Goal: Navigation & Orientation: Find specific page/section

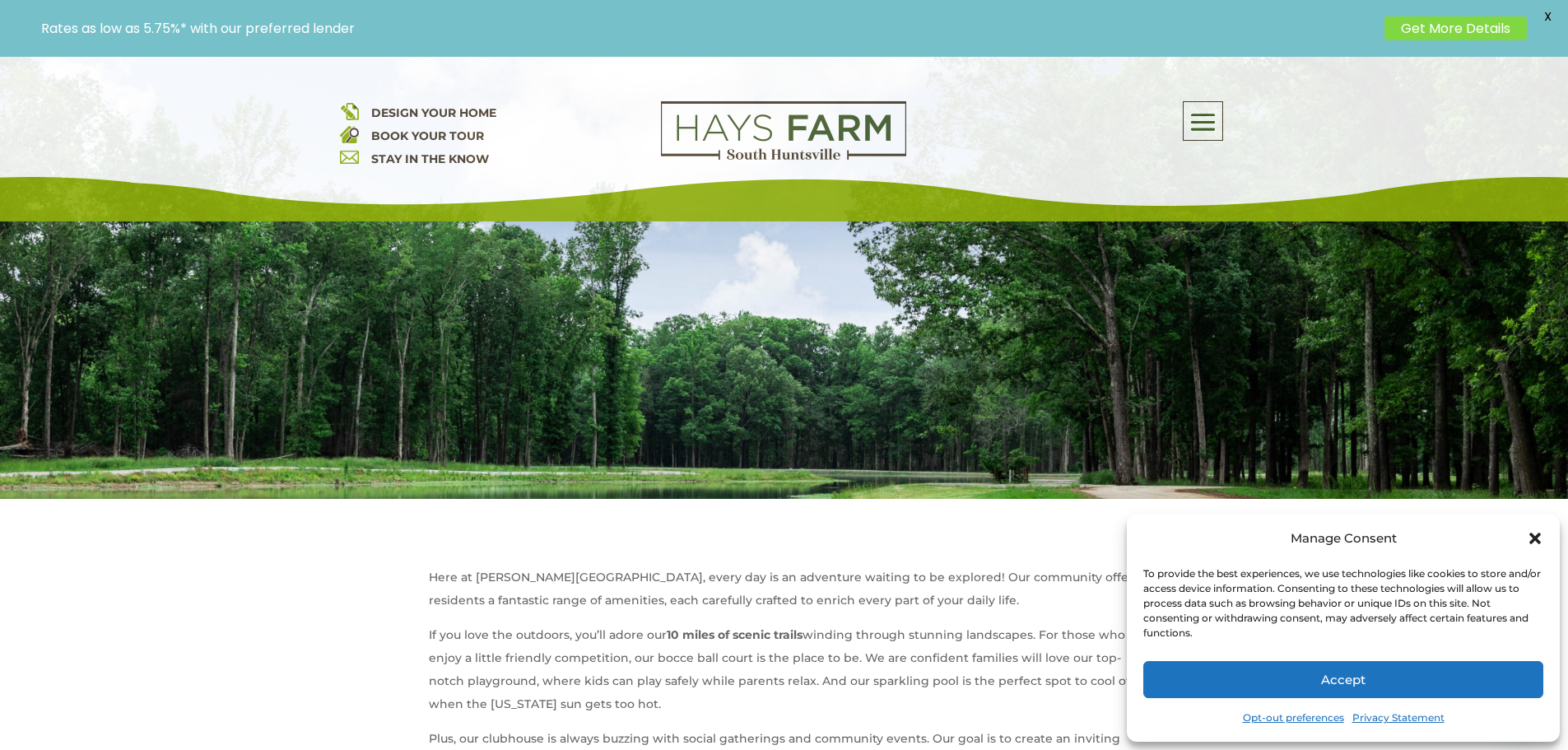
scroll to position [329, 0]
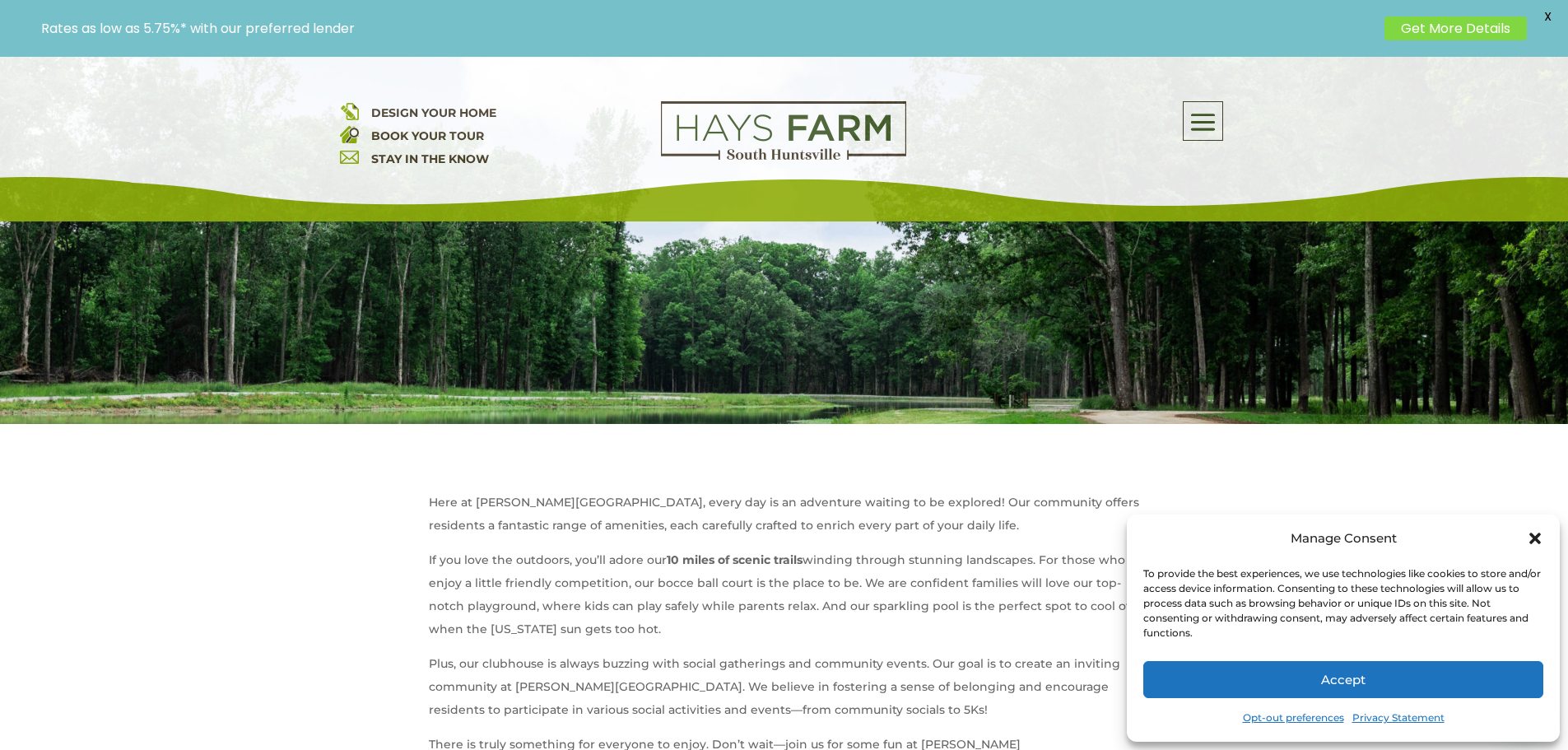
click at [1265, 689] on button "Accept" at bounding box center [1343, 680] width 400 height 37
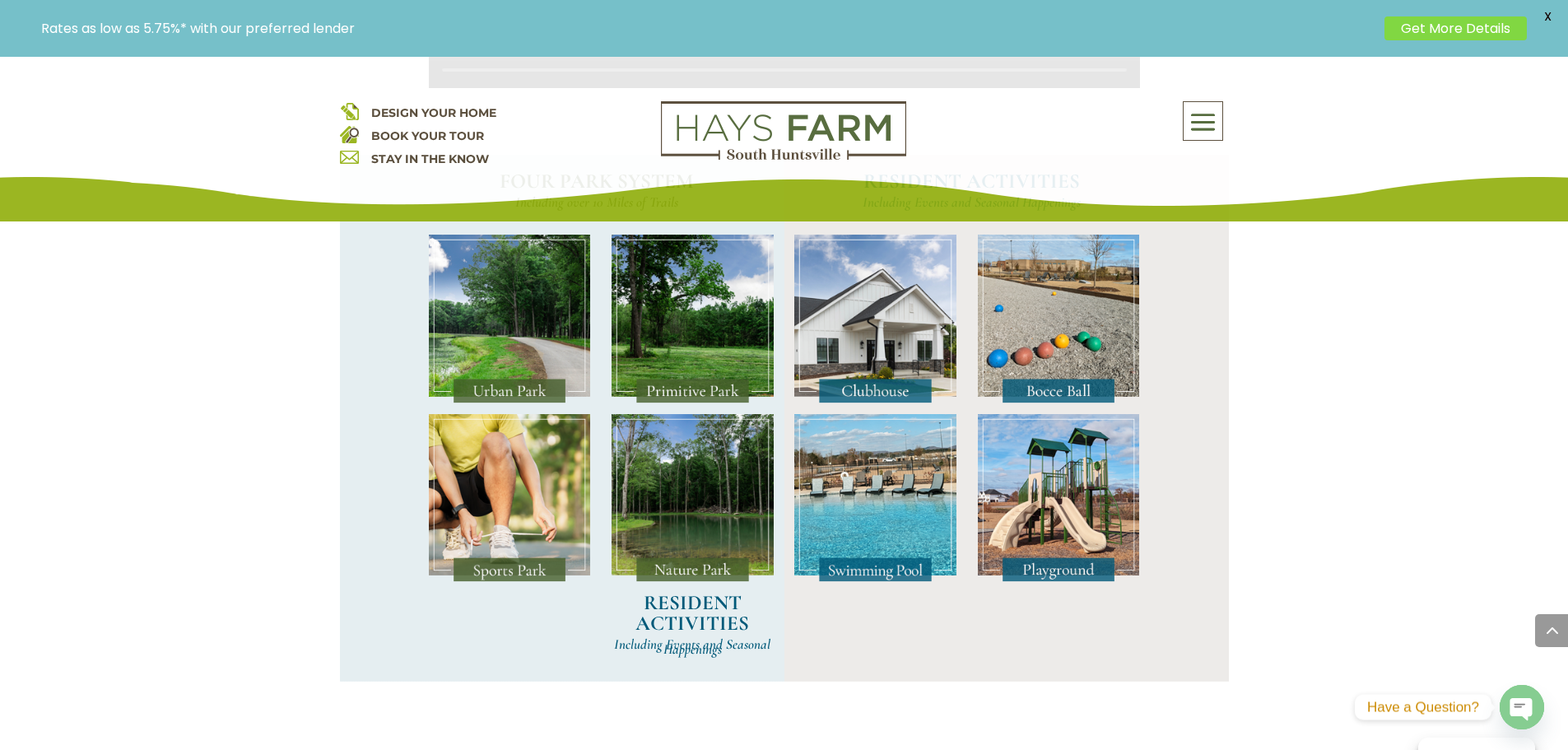
scroll to position [1400, 0]
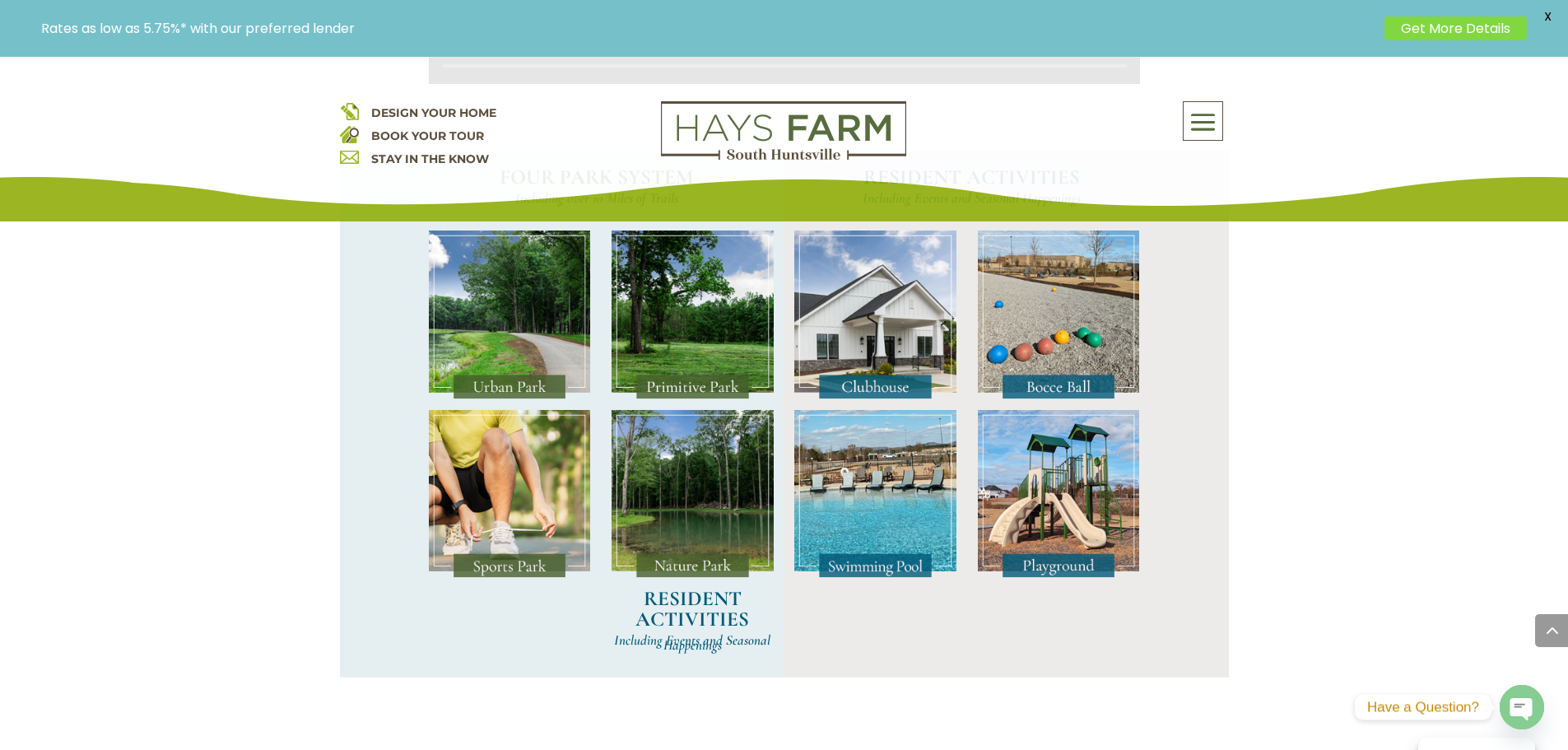
click at [513, 566] on img at bounding box center [509, 494] width 162 height 169
click at [514, 579] on img at bounding box center [509, 494] width 162 height 169
click at [520, 601] on div "RESIDENT ACTIVITIES Including Events and Seasonal Happenings" at bounding box center [784, 443] width 711 height 469
click at [520, 579] on img at bounding box center [509, 494] width 162 height 169
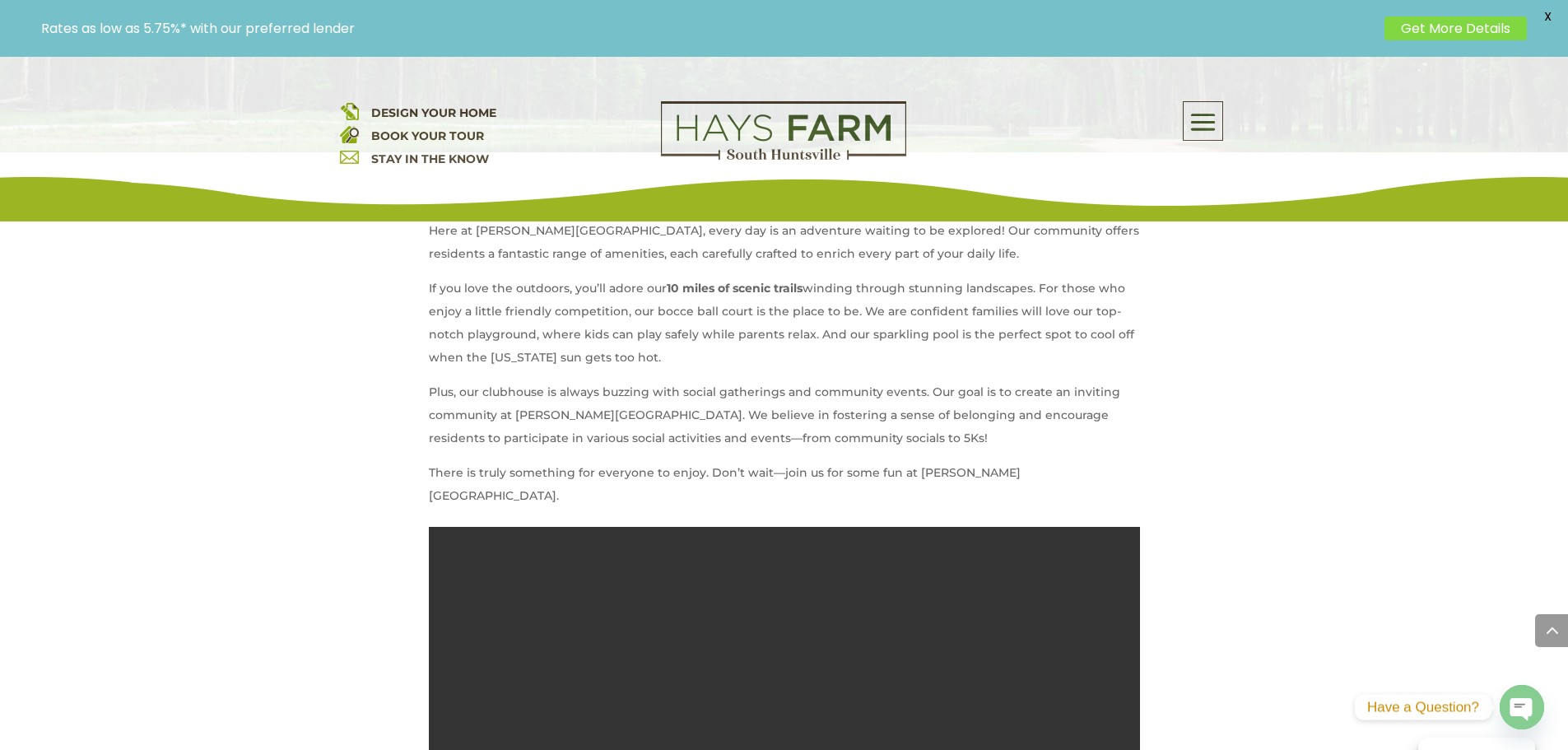
scroll to position [329, 0]
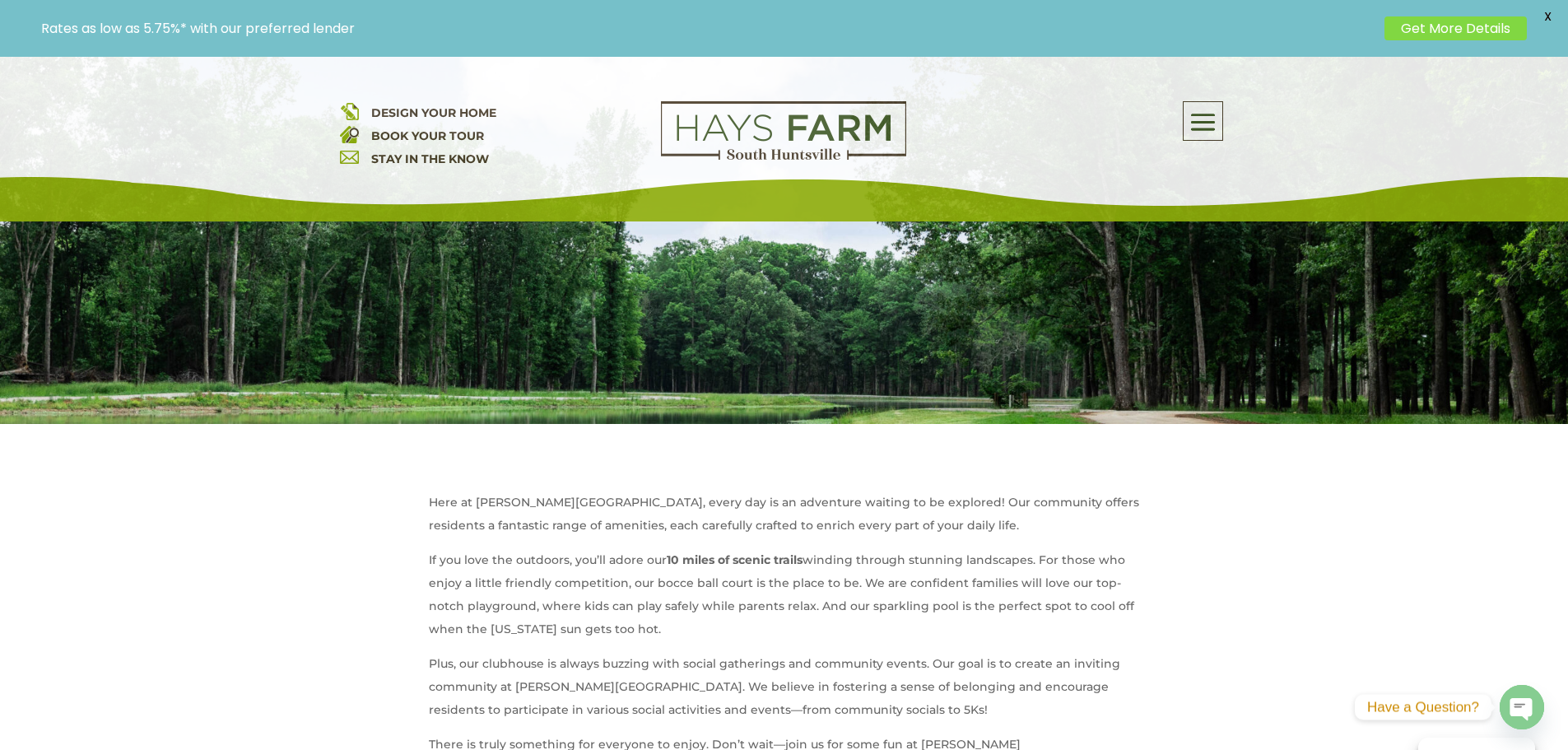
click at [1220, 119] on span at bounding box center [1203, 122] width 39 height 38
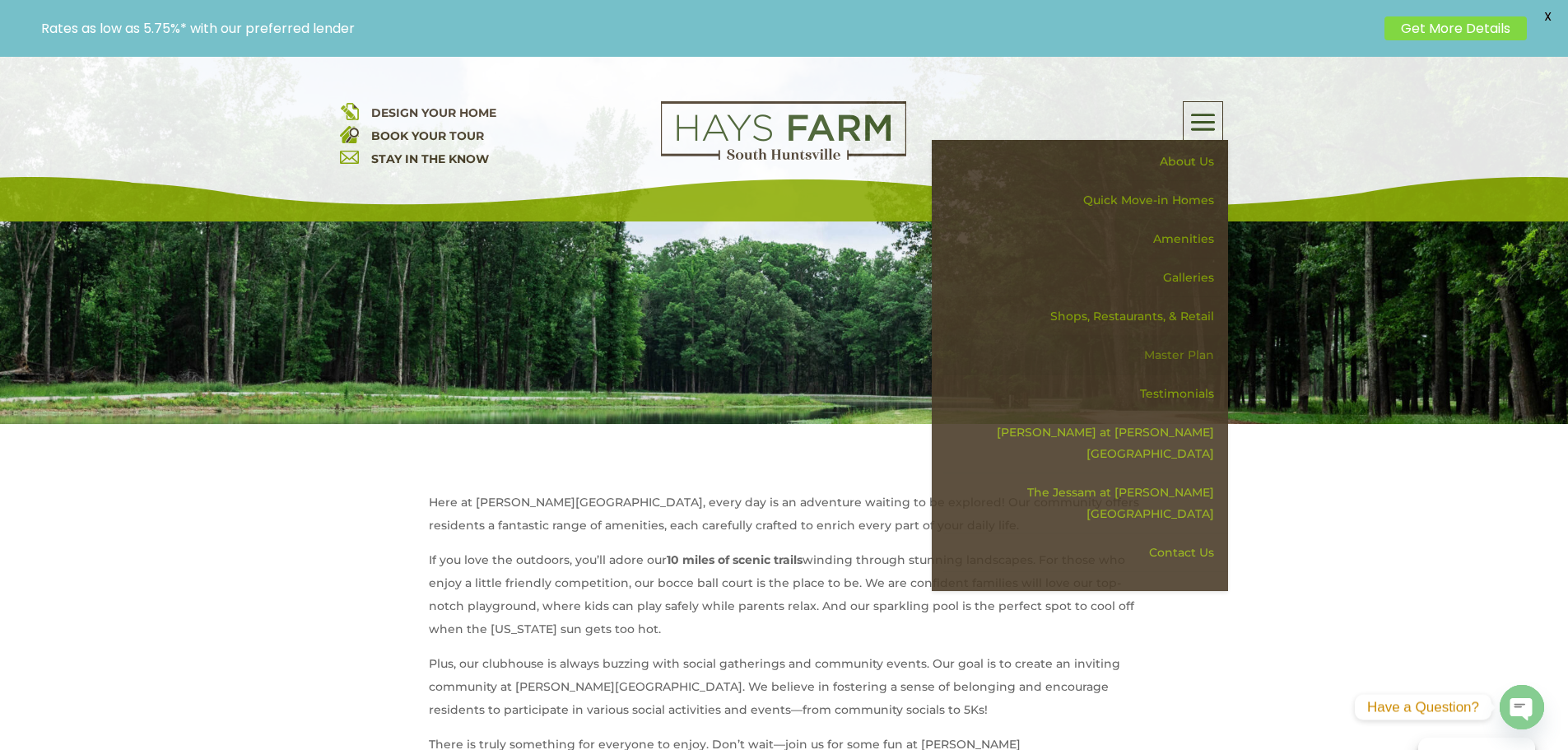
click at [1184, 354] on link "Master Plan" at bounding box center [1085, 356] width 284 height 39
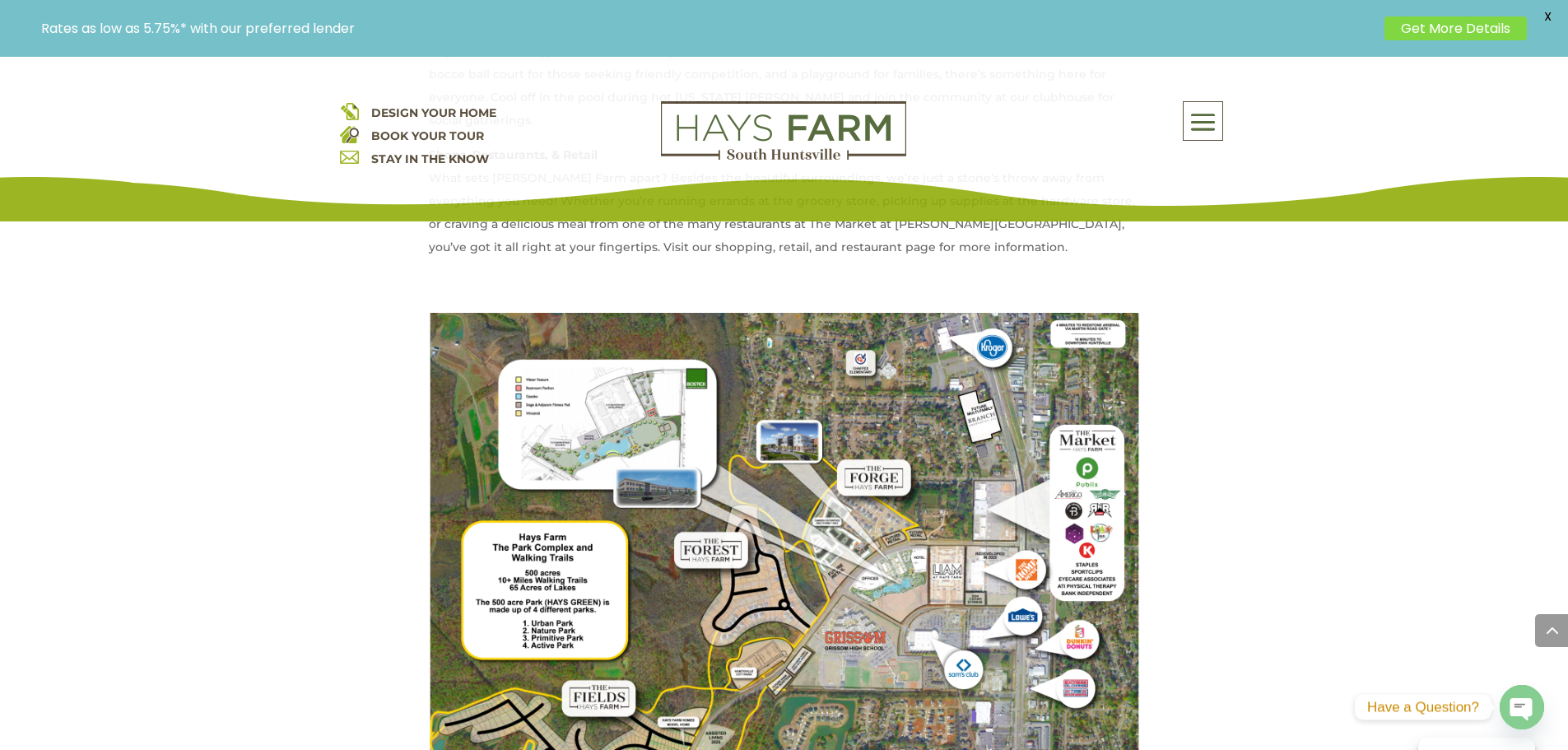
scroll to position [1235, 0]
